Goal: Find specific page/section: Find specific page/section

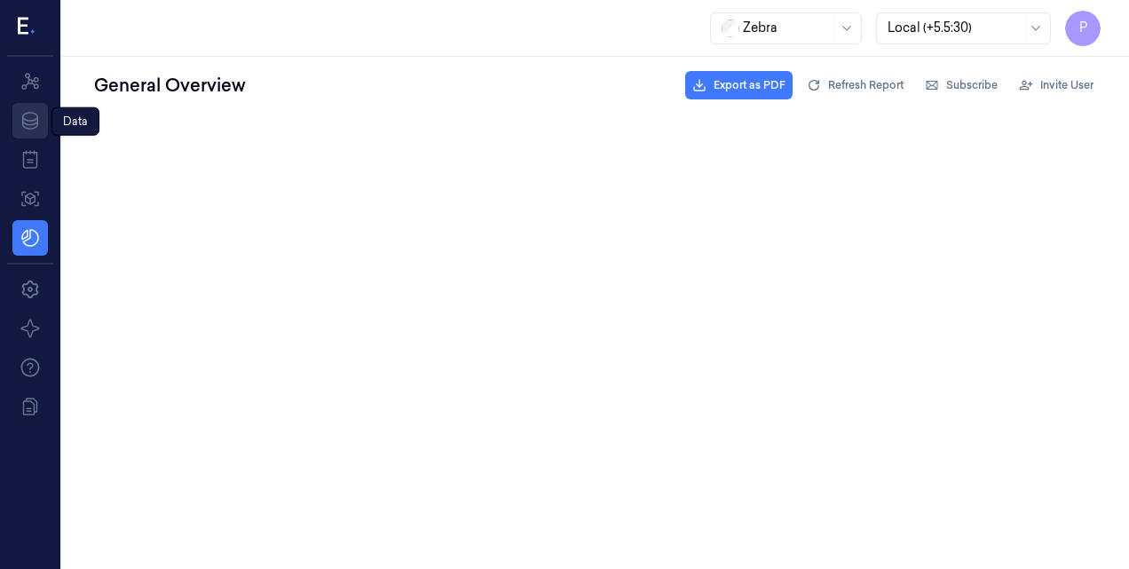
click at [32, 123] on icon at bounding box center [30, 120] width 21 height 21
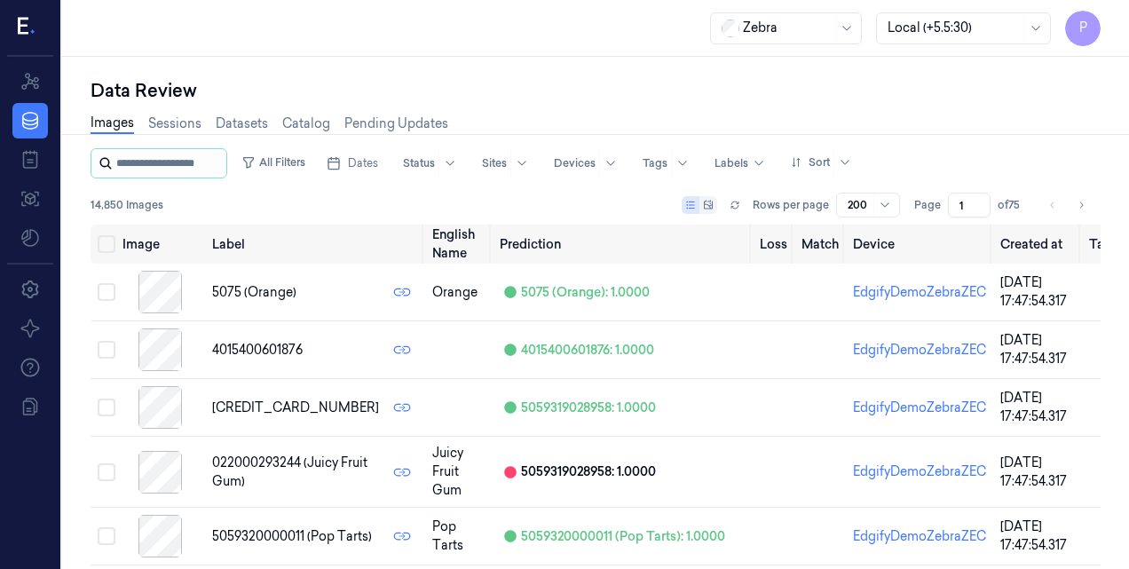
click at [142, 170] on input "string" at bounding box center [169, 163] width 107 height 28
click at [107, 165] on icon at bounding box center [106, 164] width 12 height 12
click at [222, 156] on input "string" at bounding box center [169, 163] width 107 height 28
type input "*********"
click at [103, 166] on icon at bounding box center [106, 164] width 12 height 12
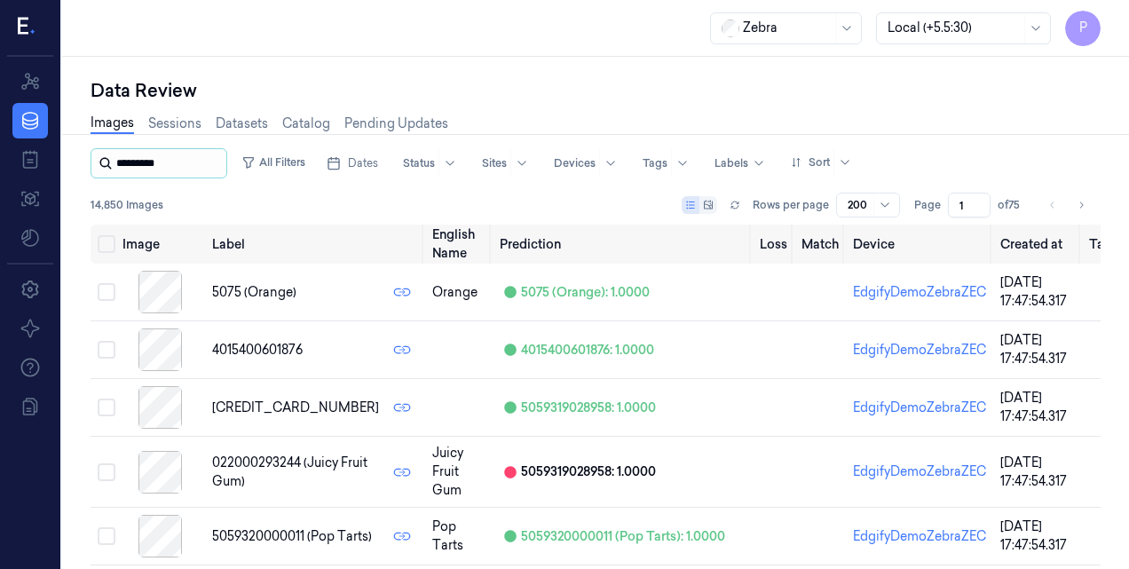
click at [207, 164] on input "string" at bounding box center [169, 163] width 107 height 28
click at [105, 167] on icon at bounding box center [106, 163] width 14 height 14
click at [28, 130] on icon at bounding box center [30, 120] width 21 height 21
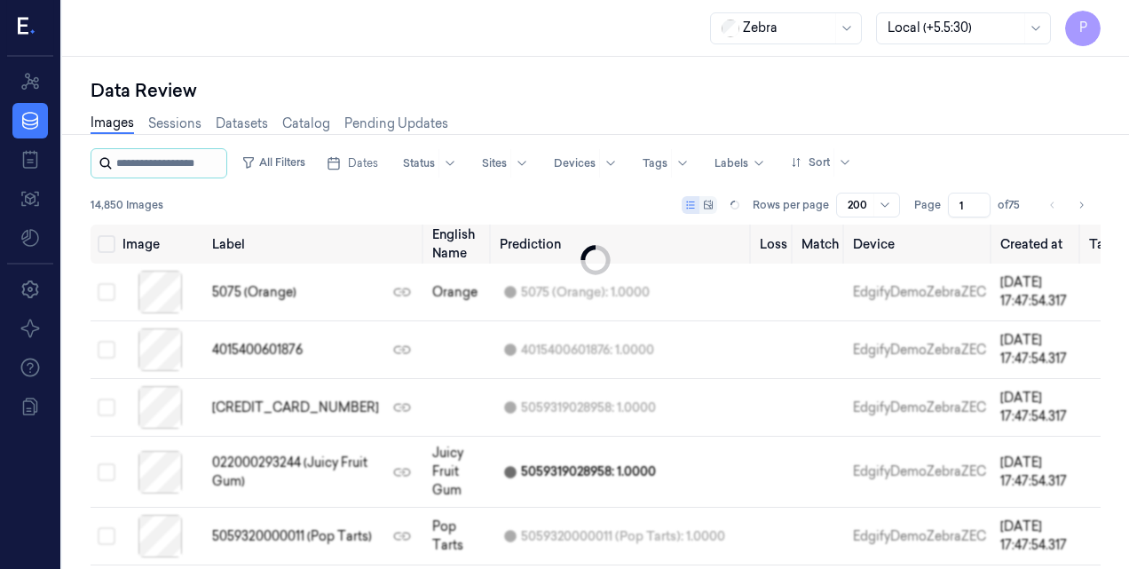
click at [202, 159] on input "string" at bounding box center [169, 163] width 107 height 28
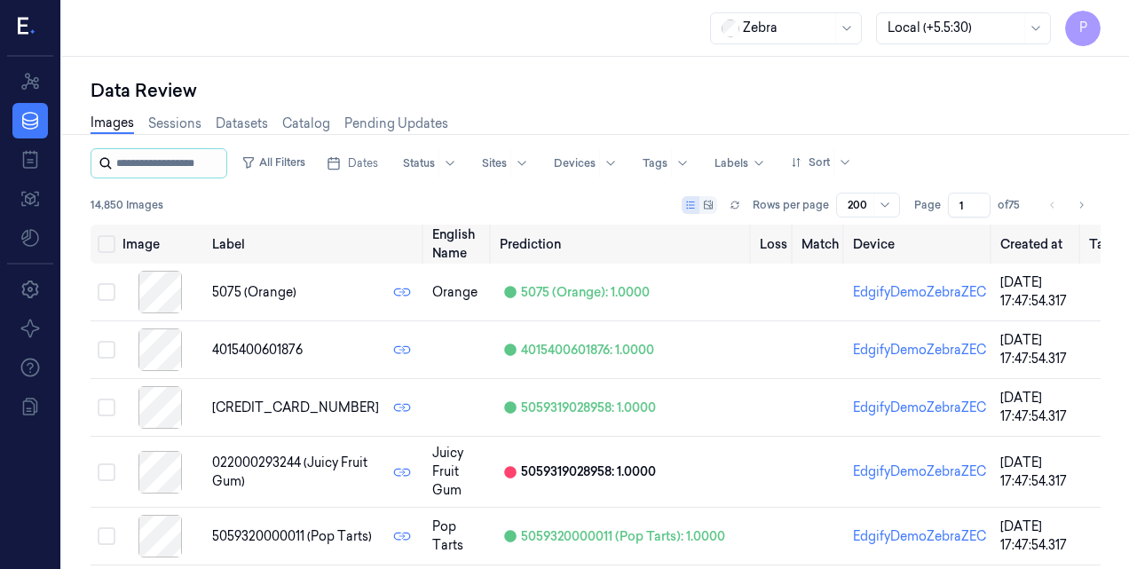
click at [202, 159] on input "string" at bounding box center [169, 163] width 107 height 28
type input "*"
type input "*********"
click at [289, 157] on button "All Filters" at bounding box center [273, 162] width 78 height 28
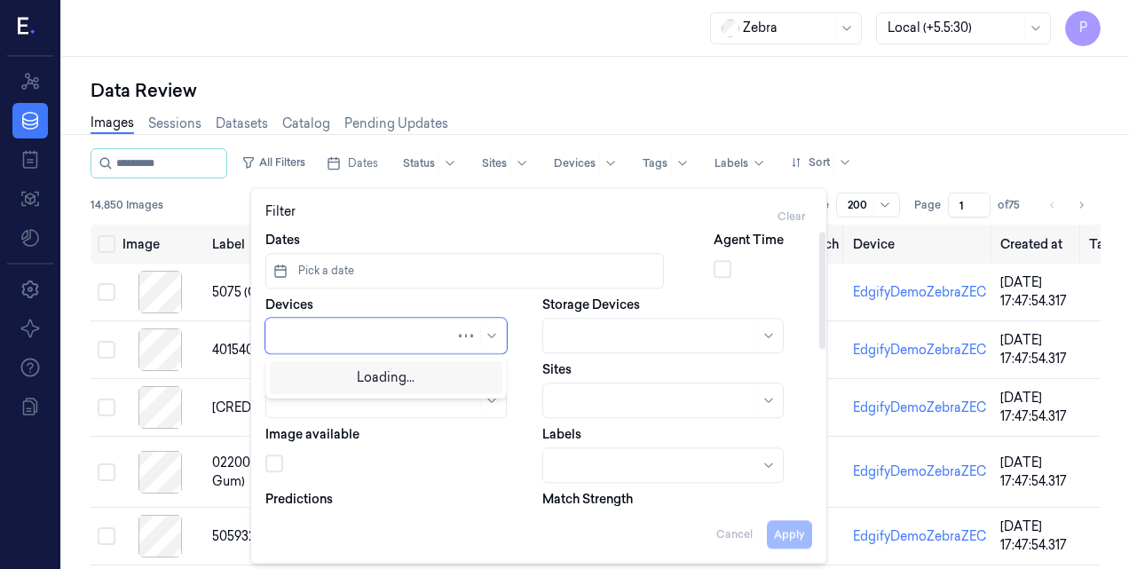
click at [291, 346] on div at bounding box center [366, 335] width 178 height 25
type input "m"
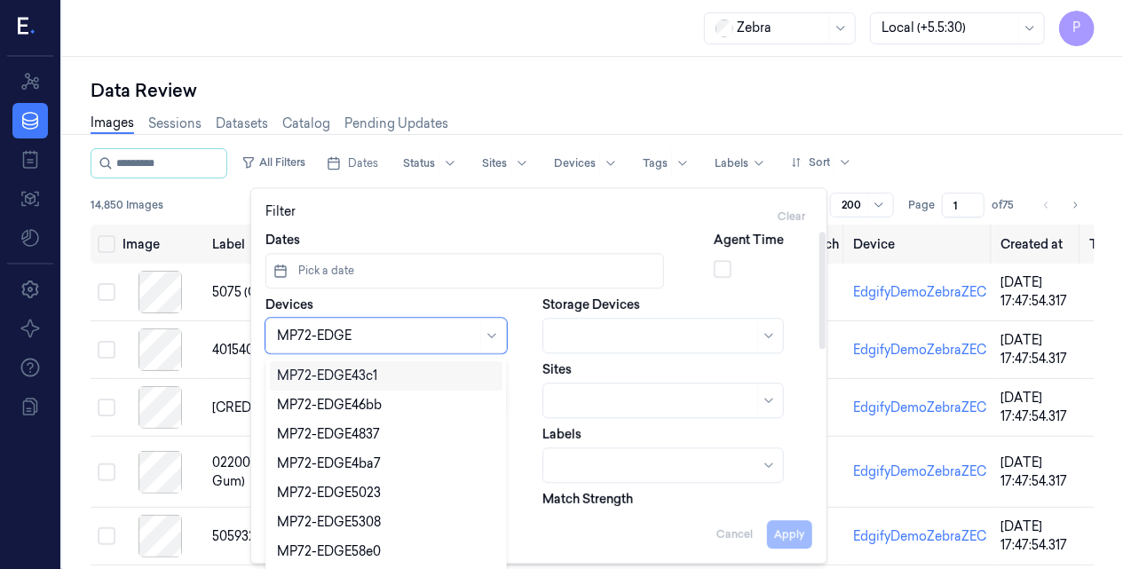
type input "MP72-EDGE7"
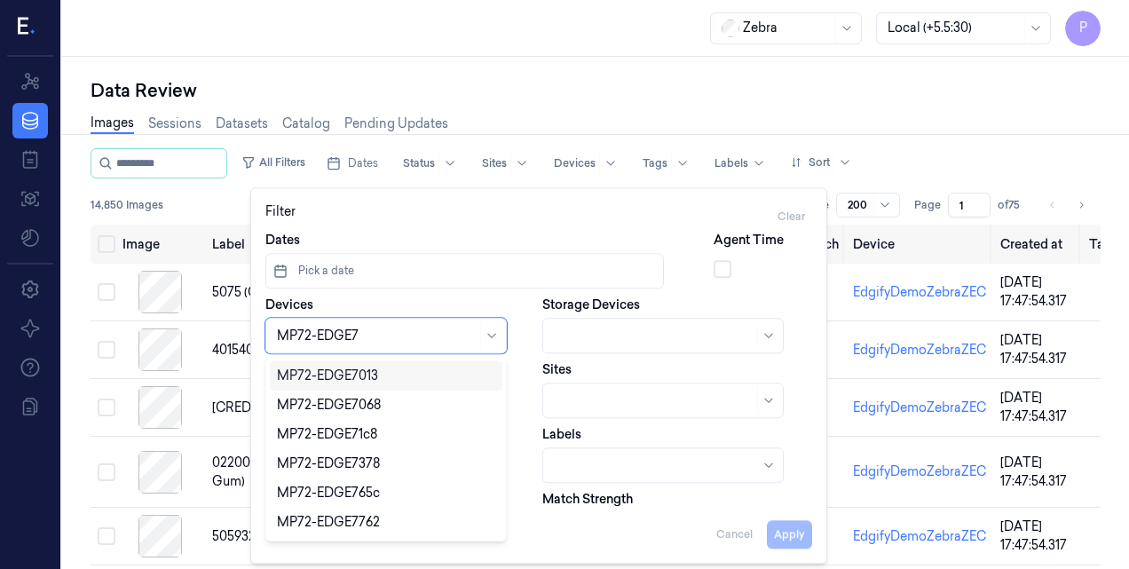
click at [299, 373] on div "MP72-EDGE7013" at bounding box center [327, 376] width 101 height 19
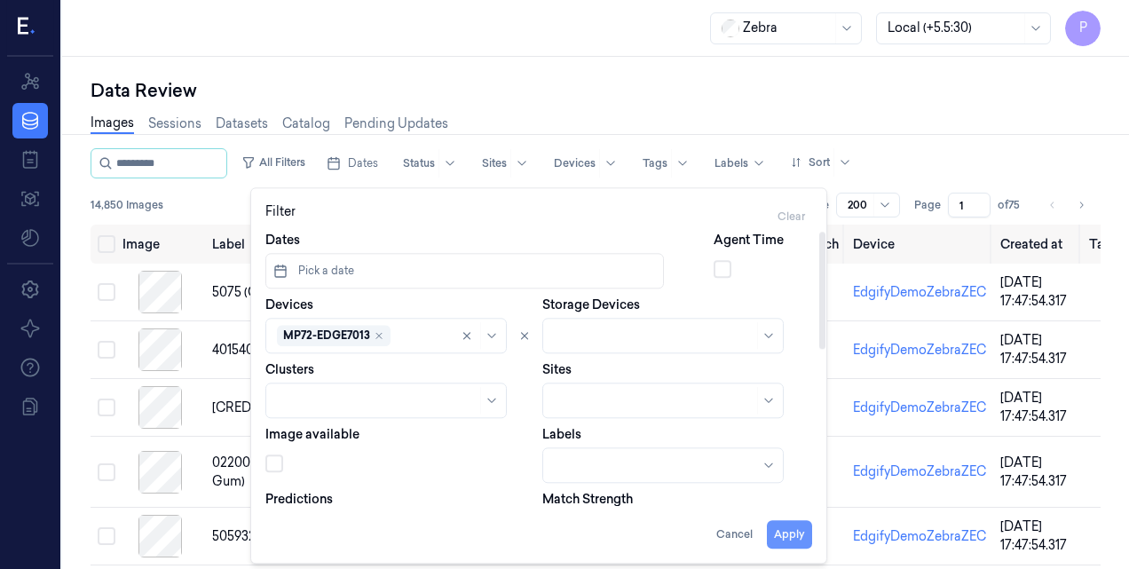
click at [794, 536] on button "Apply" at bounding box center [789, 535] width 45 height 28
